Goal: Task Accomplishment & Management: Manage account settings

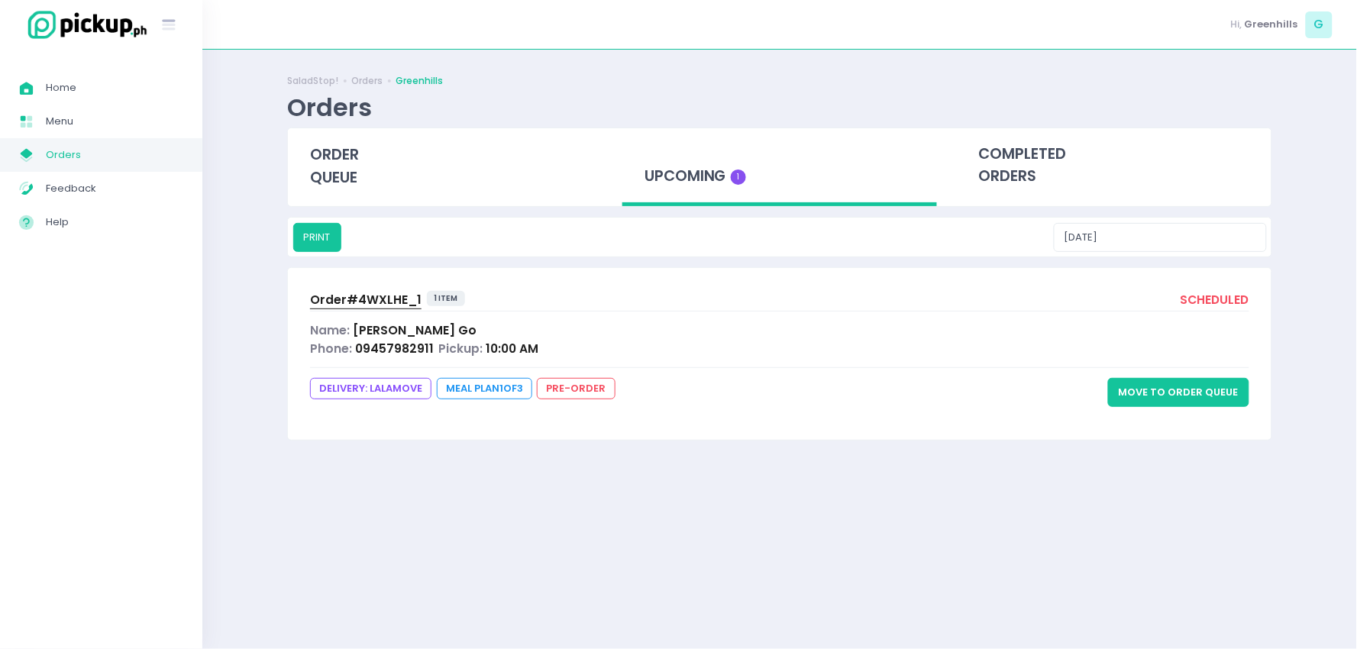
click at [1129, 390] on button "Move to Order Queue" at bounding box center [1178, 392] width 141 height 29
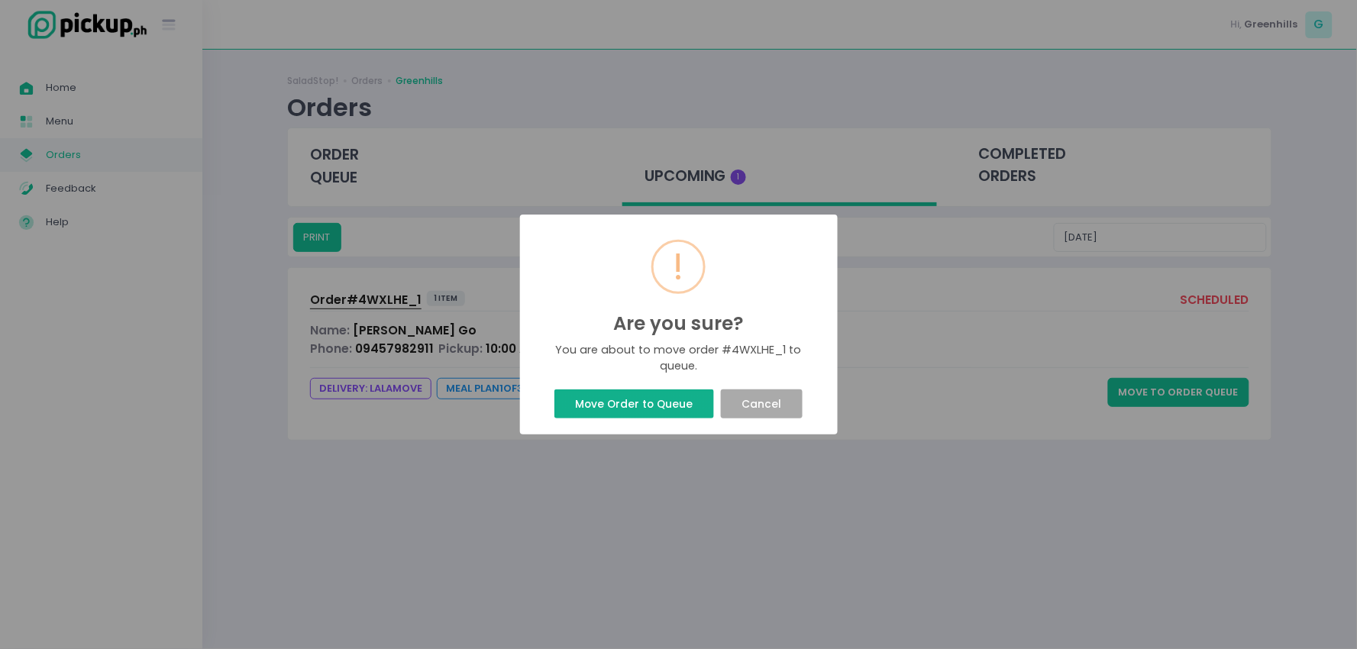
click at [628, 409] on button "Move Order to Queue" at bounding box center [635, 404] width 160 height 29
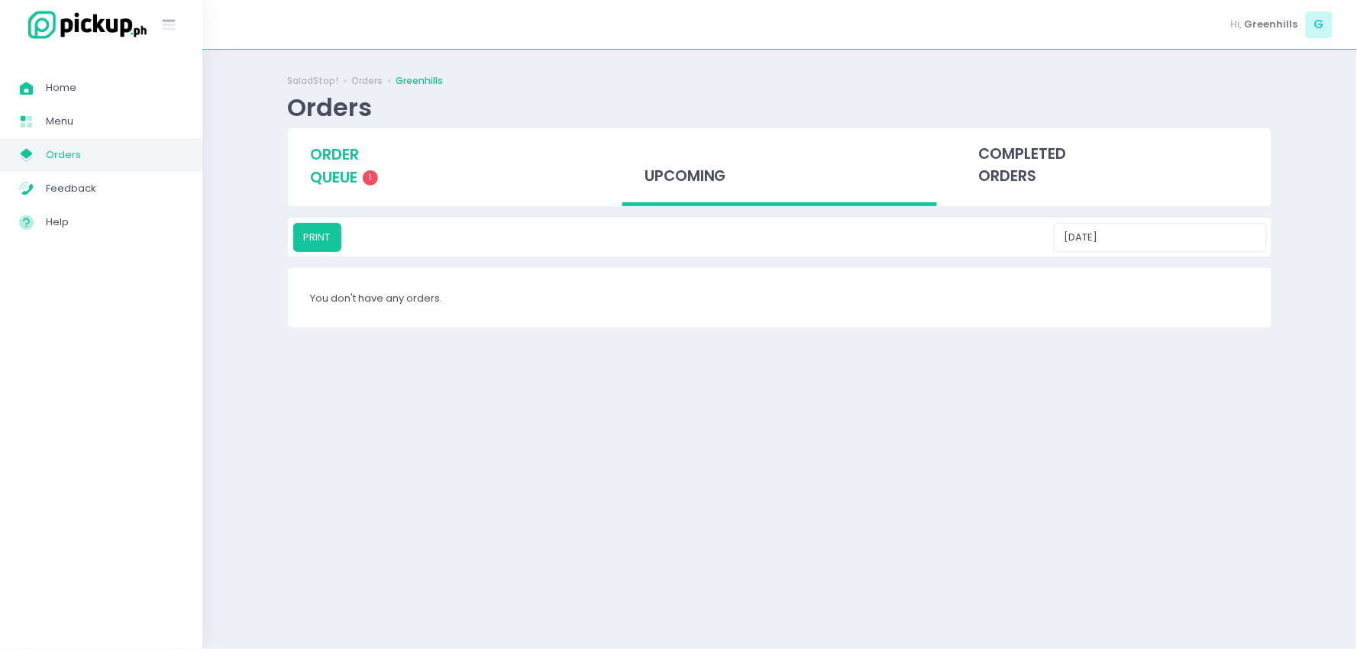
click at [328, 160] on span "order queue" at bounding box center [334, 166] width 49 height 44
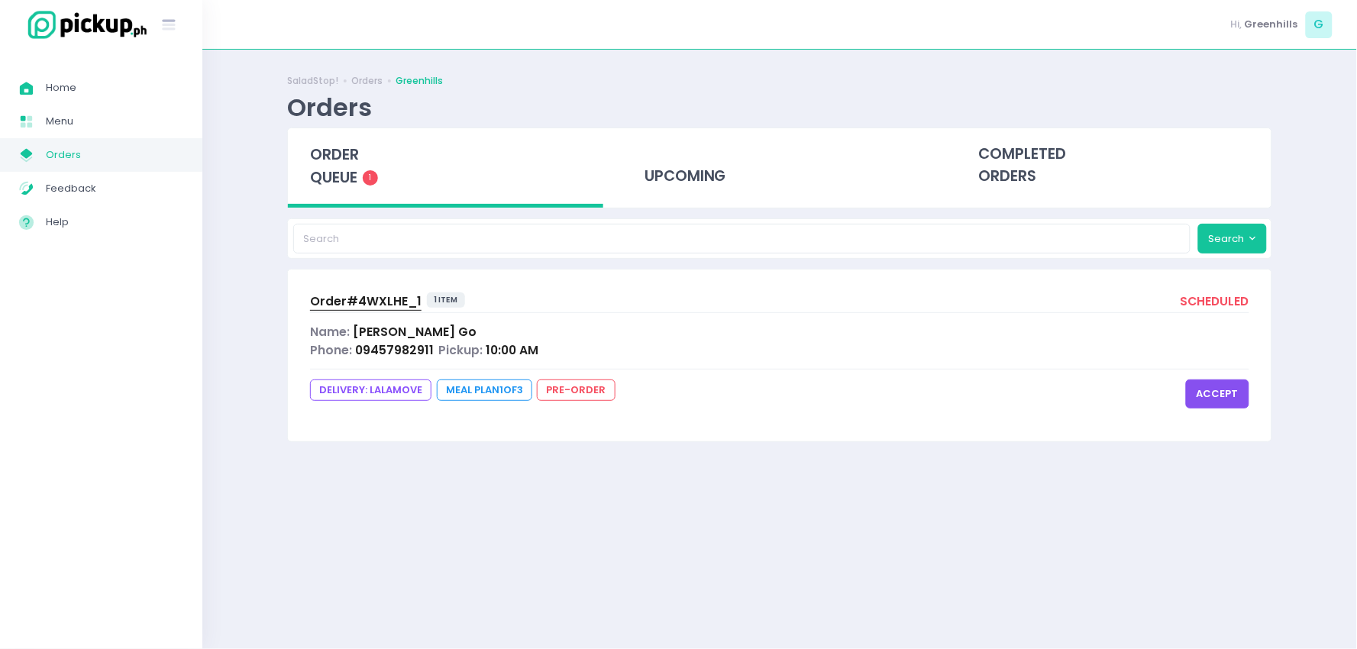
click at [1217, 393] on button "accept" at bounding box center [1217, 394] width 63 height 29
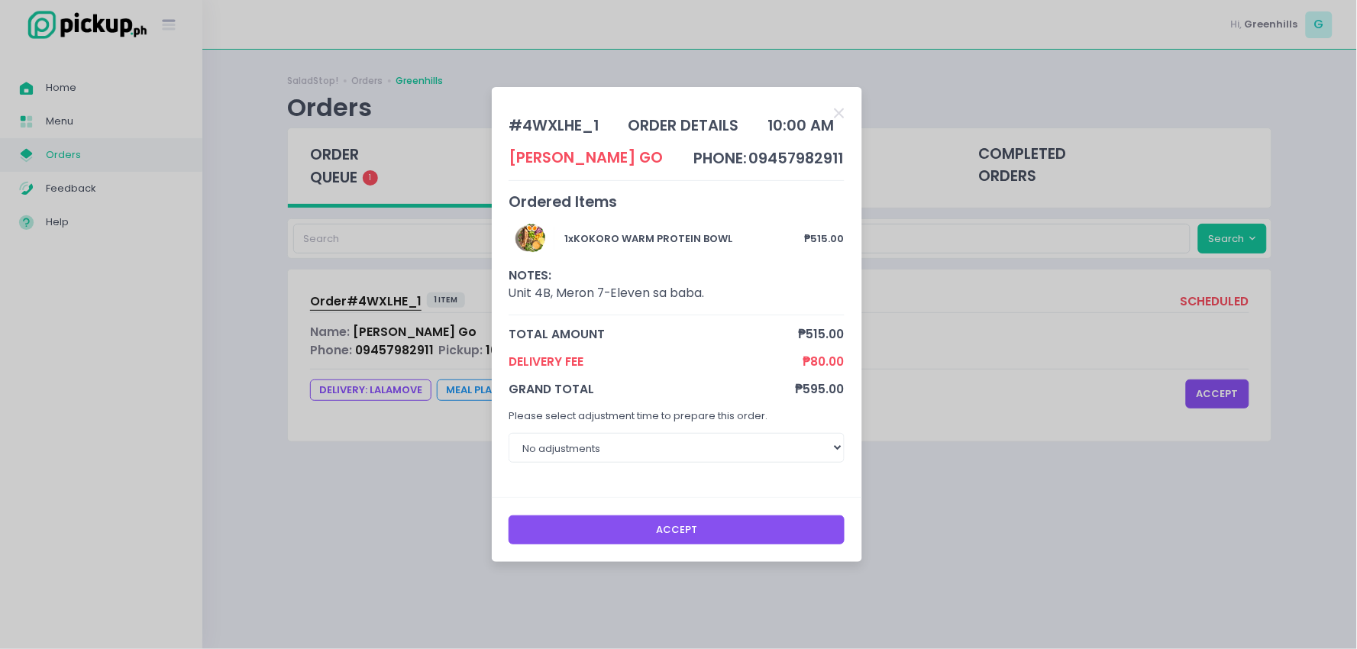
click at [676, 527] on button "Accept" at bounding box center [677, 530] width 336 height 29
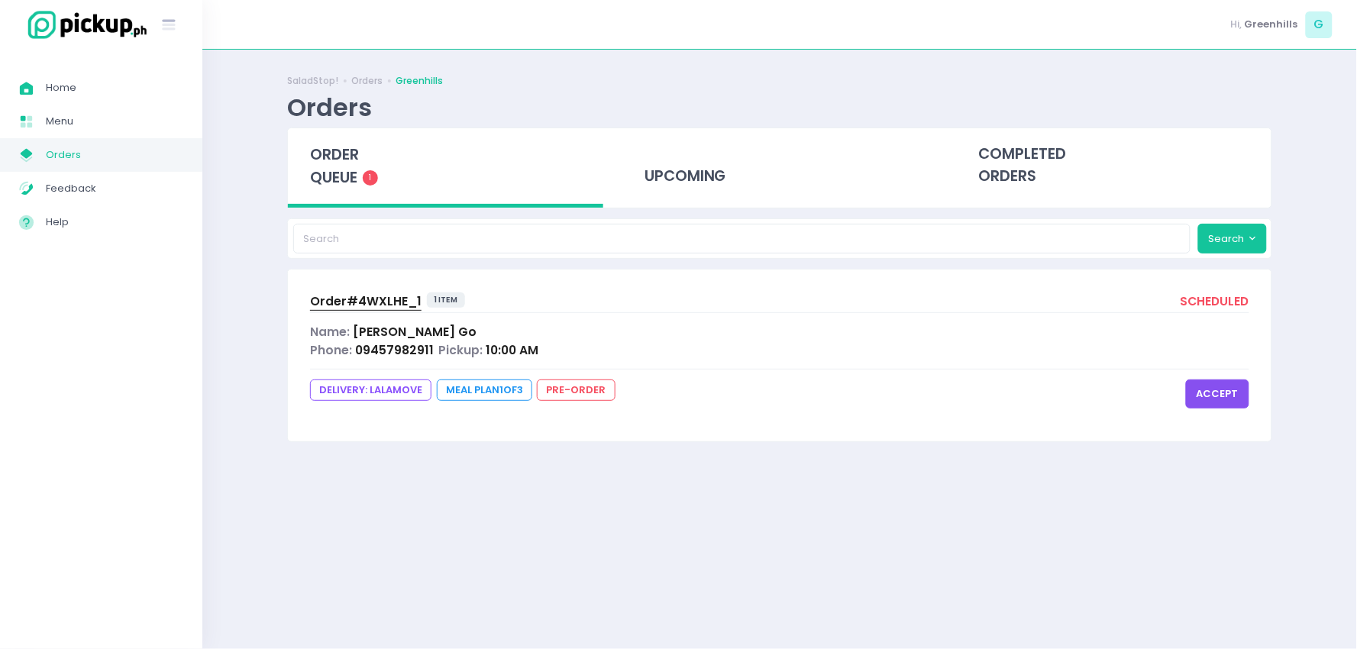
click at [1213, 387] on button "accept" at bounding box center [1217, 394] width 63 height 29
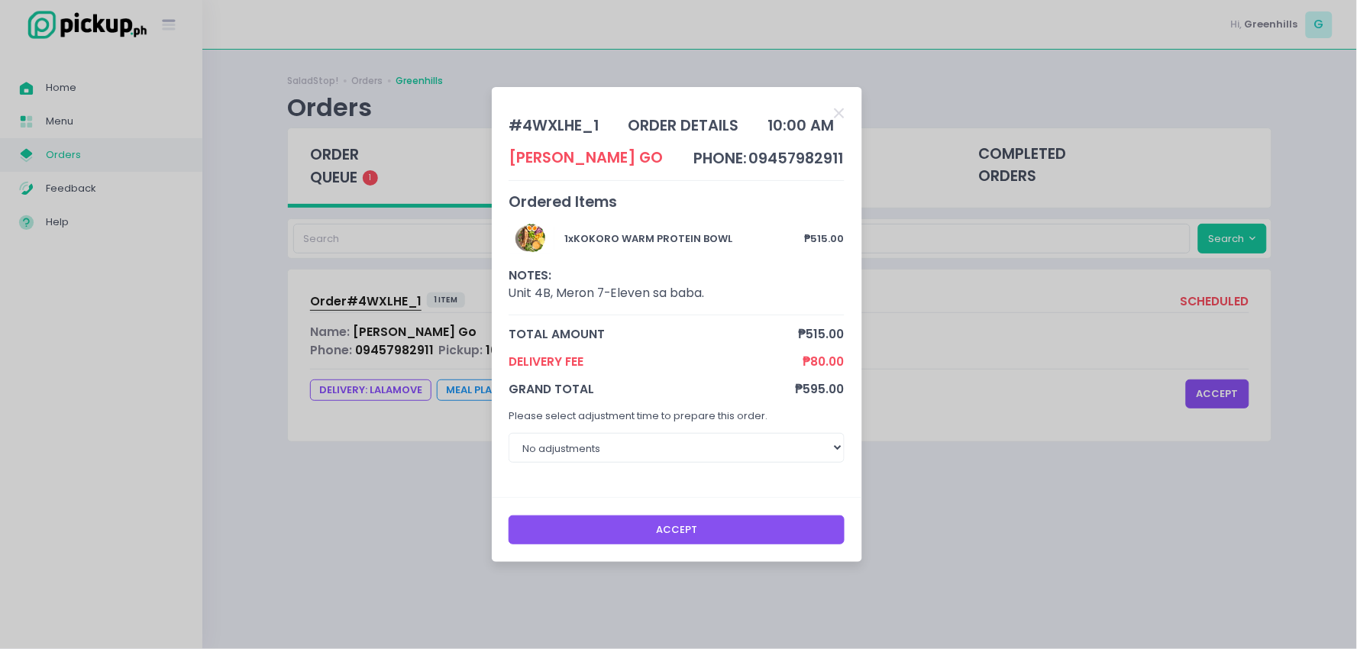
click at [663, 532] on button "Accept" at bounding box center [677, 530] width 336 height 29
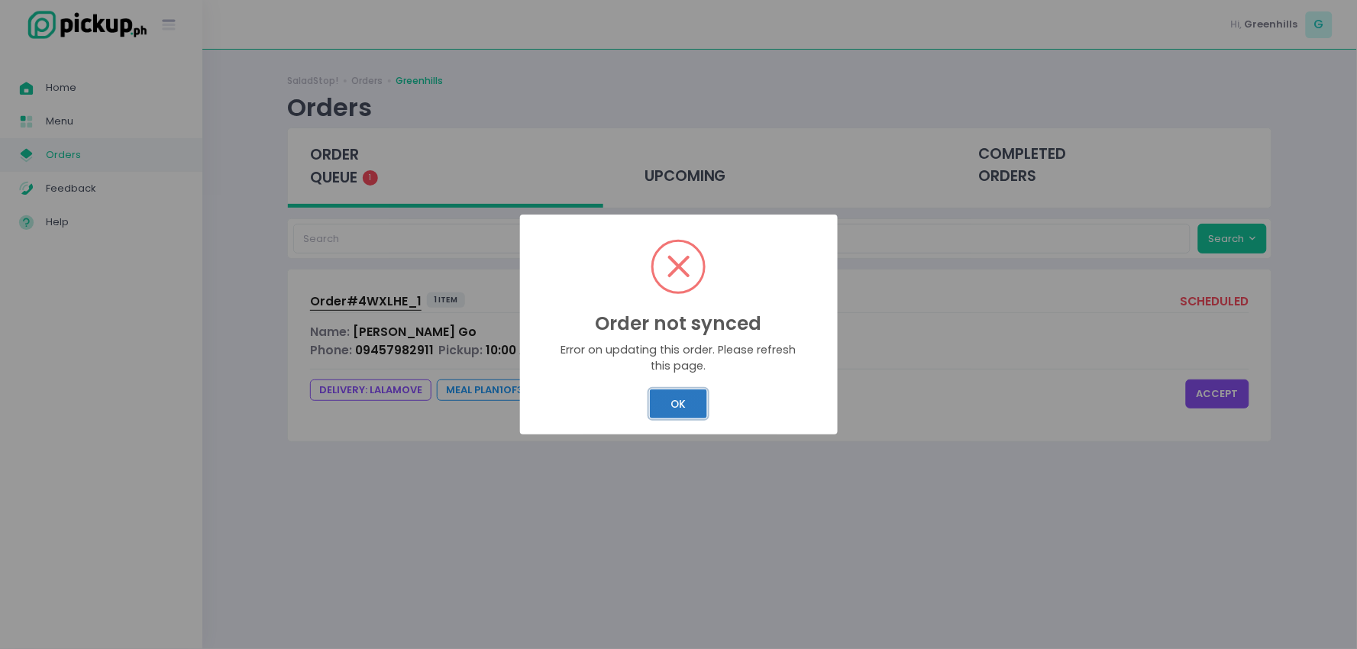
click at [680, 403] on button "OK" at bounding box center [678, 404] width 57 height 29
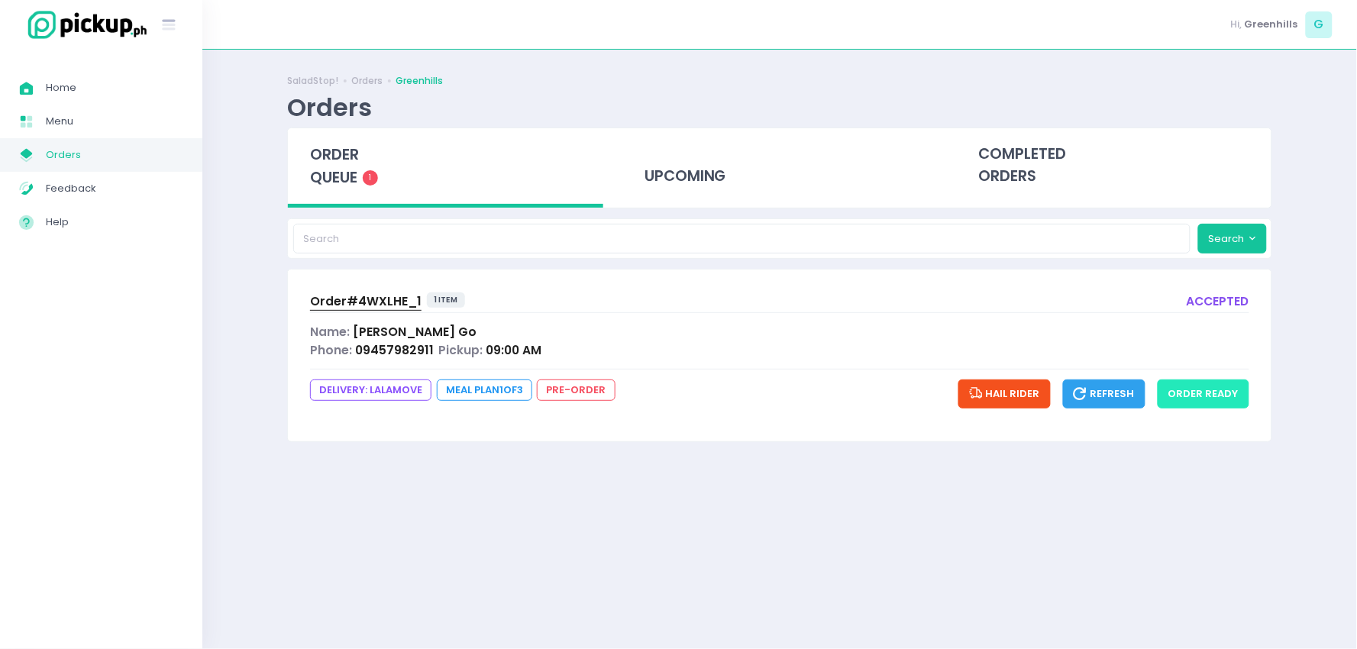
click at [1196, 388] on button "order ready" at bounding box center [1204, 394] width 92 height 29
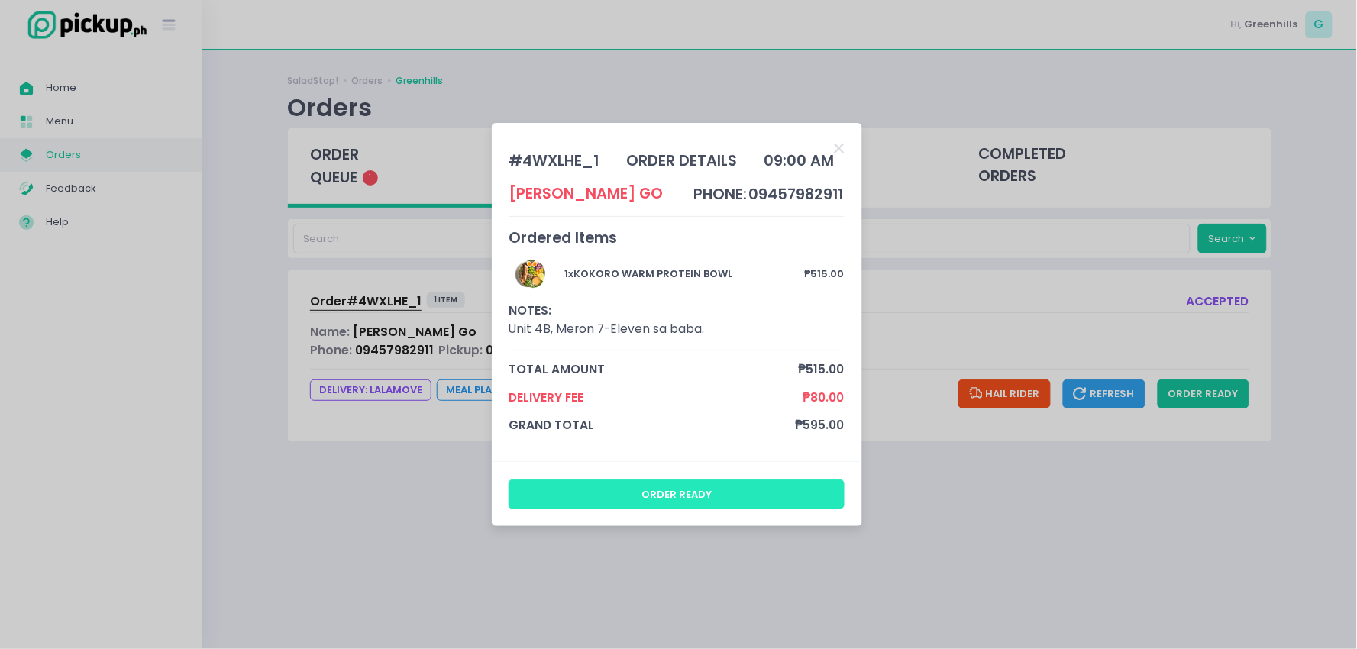
click at [722, 483] on button "order ready" at bounding box center [677, 494] width 336 height 29
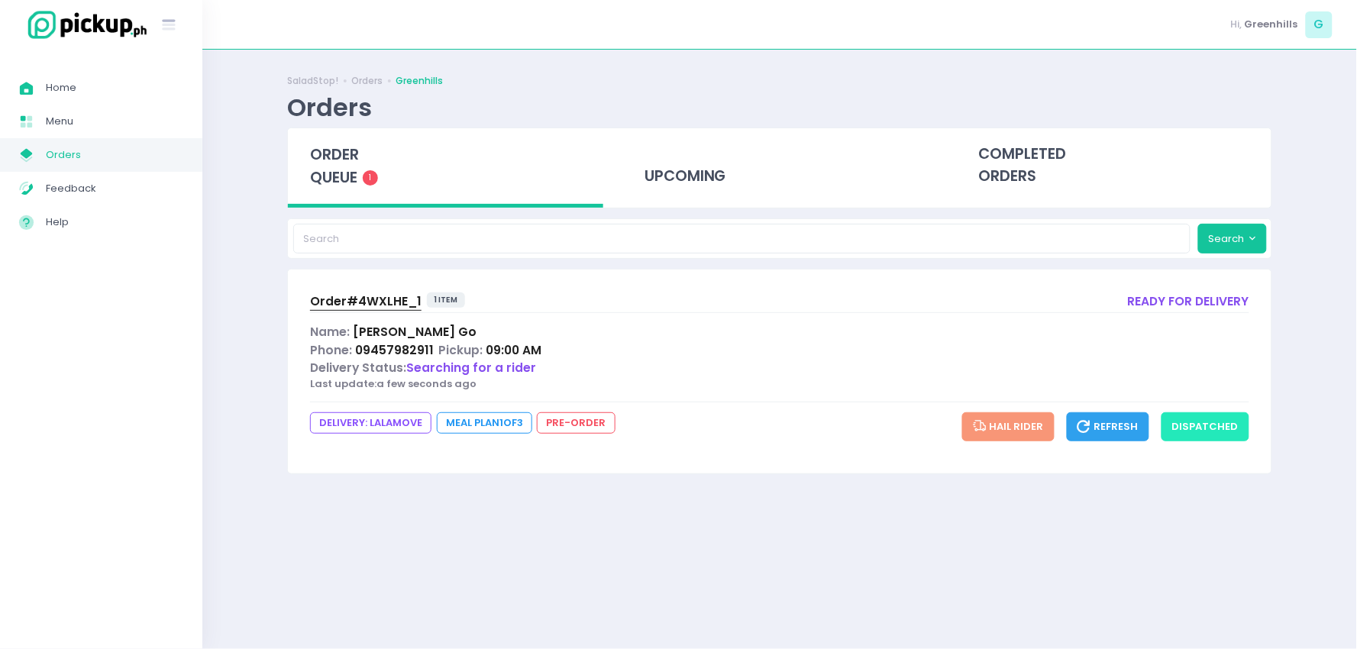
click at [1216, 422] on button "dispatched" at bounding box center [1206, 426] width 88 height 29
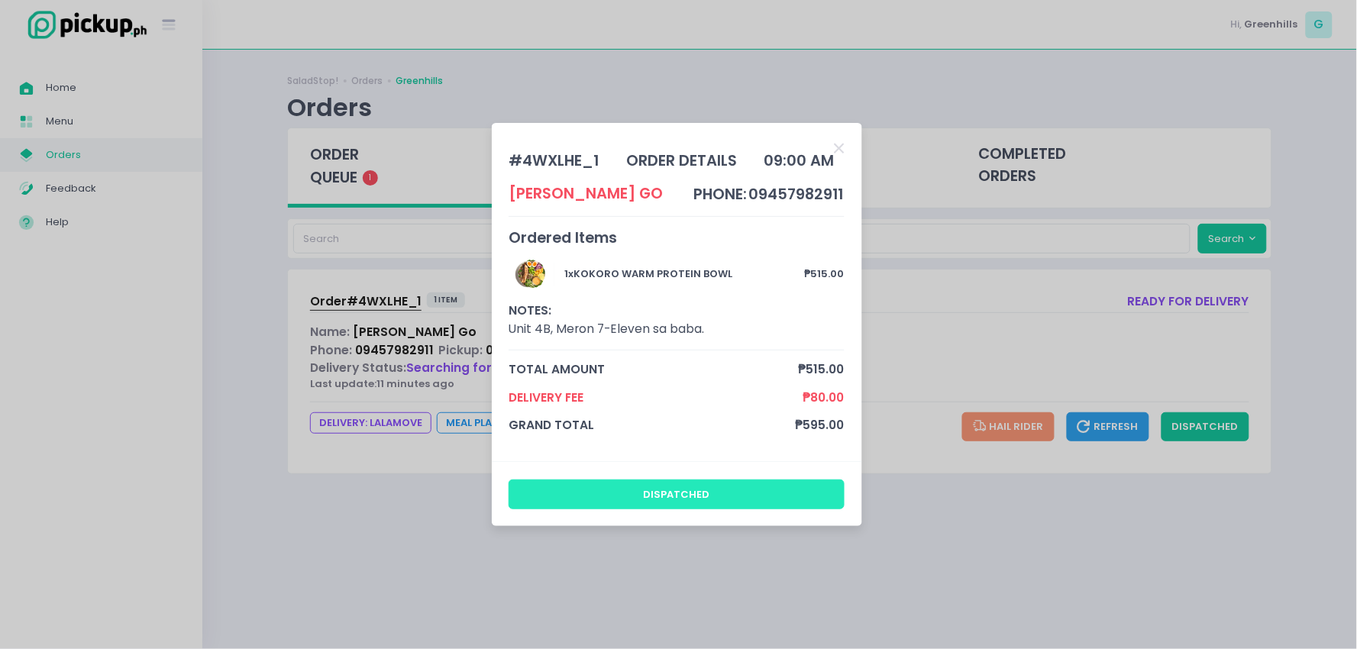
click at [684, 499] on button "dispatched" at bounding box center [677, 494] width 336 height 29
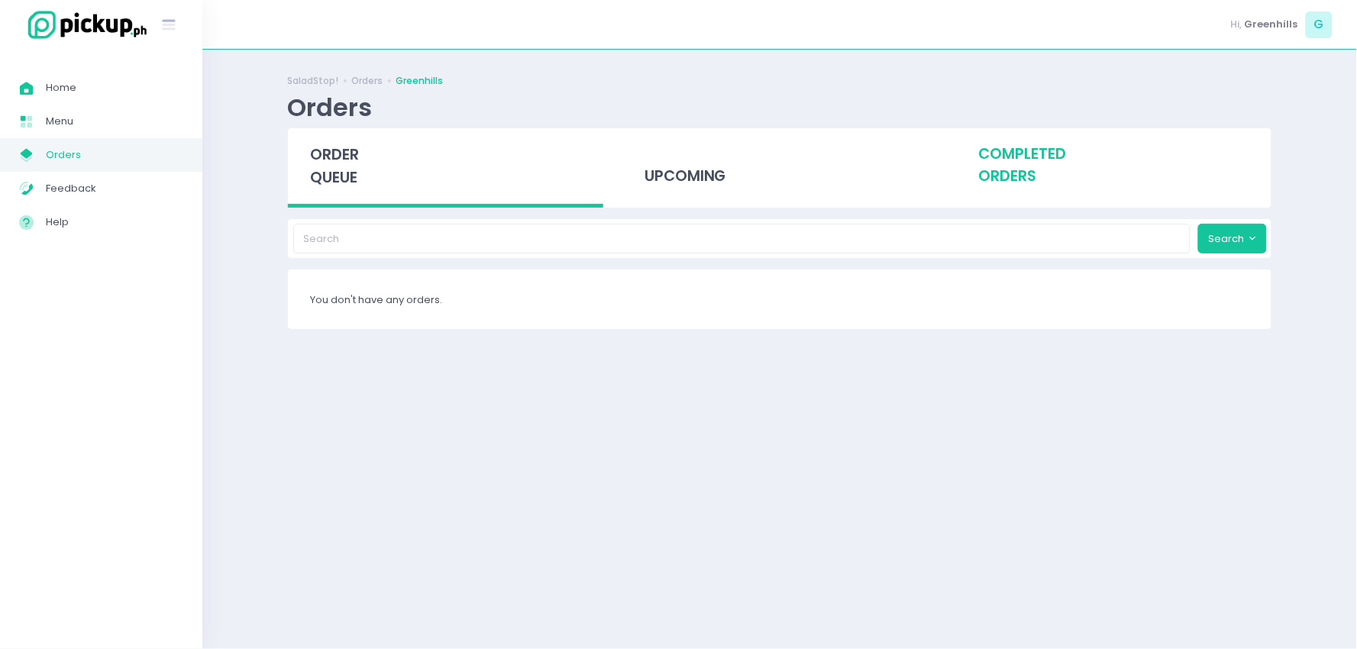
click at [1033, 163] on div "completed orders" at bounding box center [1113, 165] width 315 height 75
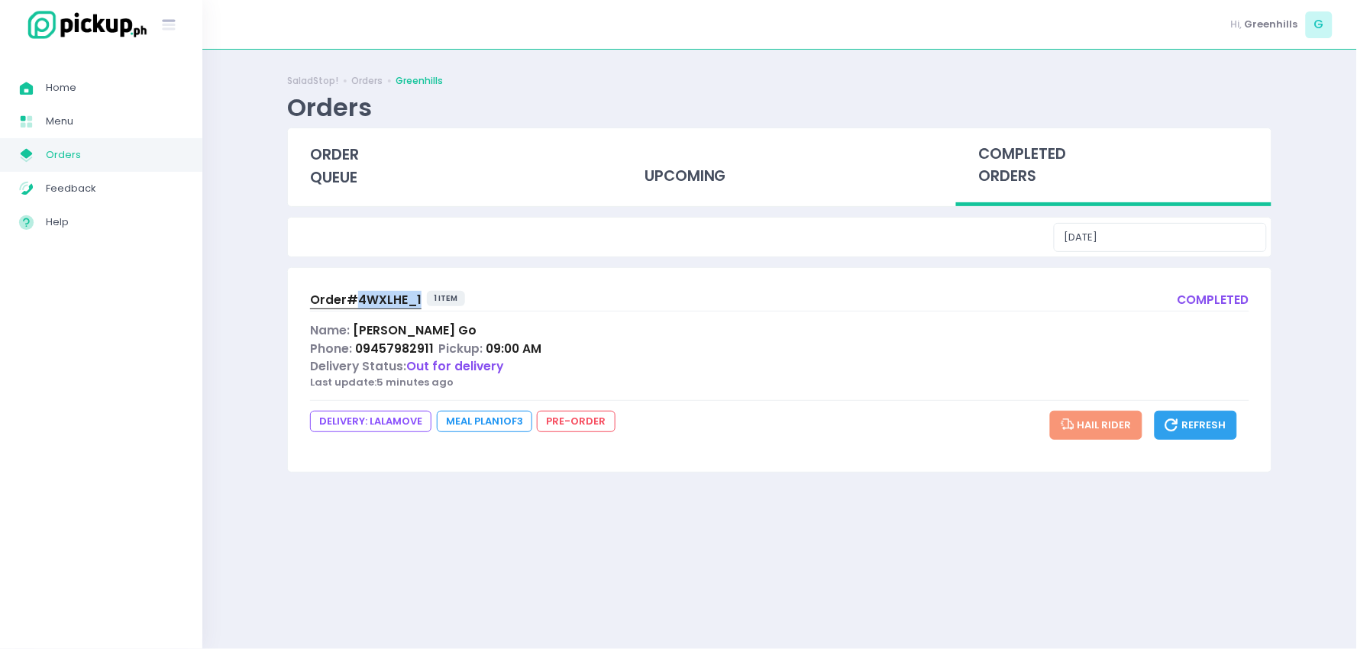
drag, startPoint x: 356, startPoint y: 288, endPoint x: 420, endPoint y: 303, distance: 66.0
click at [420, 303] on div "Order# 4WXLHE_1 1 item completed Name: [PERSON_NAME] Phone: 09457982911 Pickup:…" at bounding box center [780, 370] width 984 height 204
copy span "4WXLHE_1"
